Goal: Transaction & Acquisition: Purchase product/service

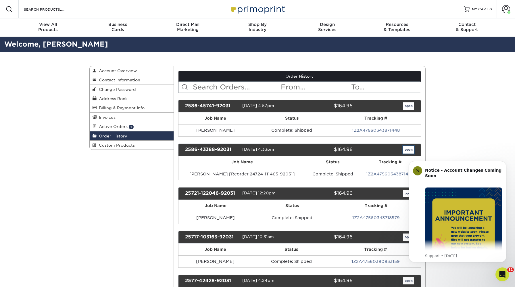
click at [406, 150] on link "open" at bounding box center [408, 149] width 11 height 7
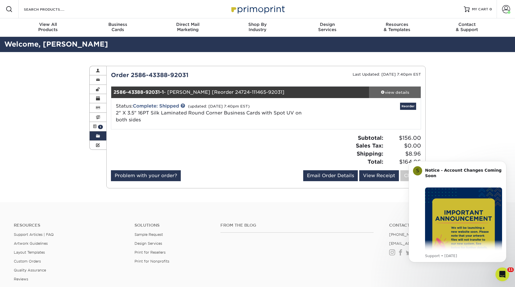
click at [399, 94] on div "view details" at bounding box center [395, 92] width 52 height 6
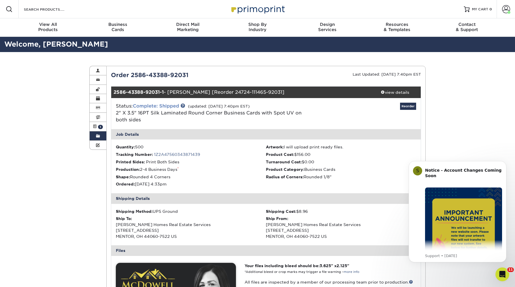
click at [170, 106] on link "Complete: Shipped" at bounding box center [156, 105] width 46 height 5
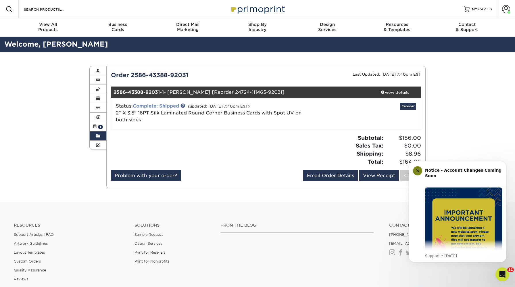
click at [170, 106] on link "Complete: Shipped" at bounding box center [156, 105] width 46 height 5
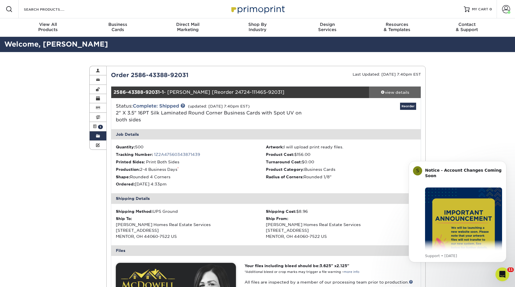
click at [399, 93] on div "view details" at bounding box center [395, 92] width 52 height 6
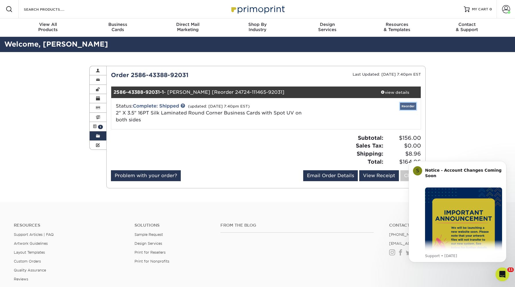
click at [408, 105] on link "Reorder" at bounding box center [408, 106] width 16 height 7
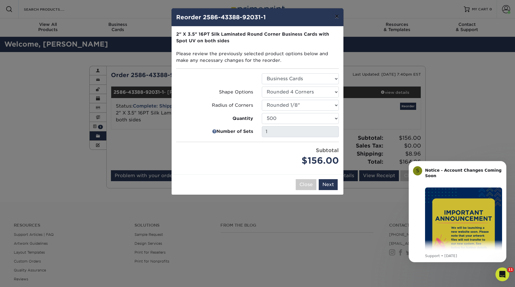
click at [338, 18] on button "×" at bounding box center [336, 16] width 13 height 16
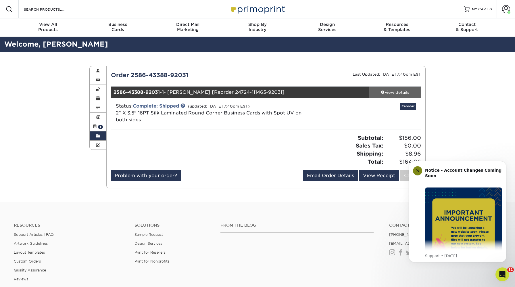
click at [392, 92] on div "view details" at bounding box center [395, 92] width 52 height 6
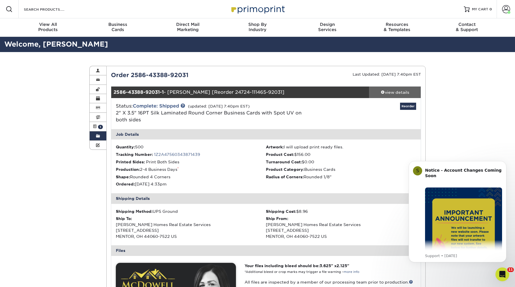
click at [401, 93] on div "view details" at bounding box center [395, 92] width 52 height 6
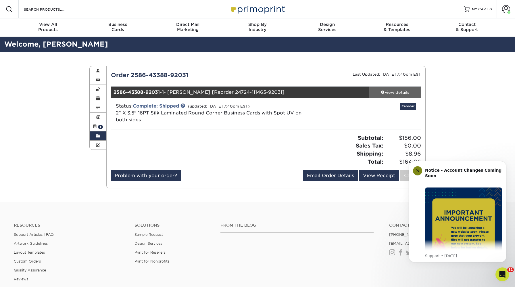
click at [401, 93] on div "view details" at bounding box center [395, 92] width 52 height 6
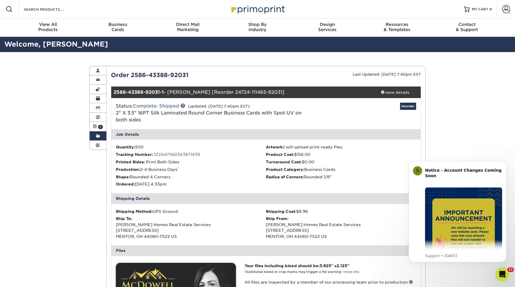
click at [170, 108] on link "Complete: Shipped" at bounding box center [156, 105] width 46 height 5
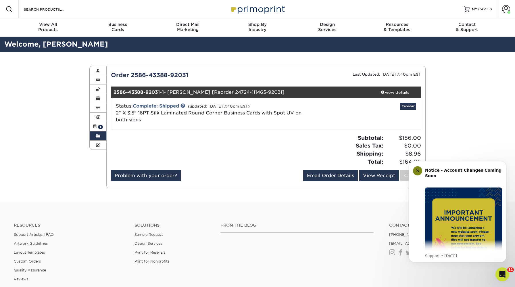
click at [155, 113] on span "2" X 3.5" 16PT Silk Laminated Round Corner Business Cards with Spot UV on both …" at bounding box center [209, 116] width 186 height 12
